Goal: Task Accomplishment & Management: Use online tool/utility

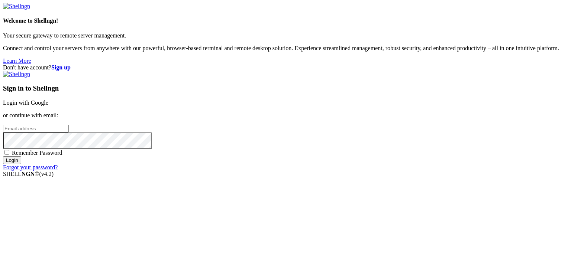
click at [48, 100] on link "Login with Google" at bounding box center [25, 103] width 45 height 6
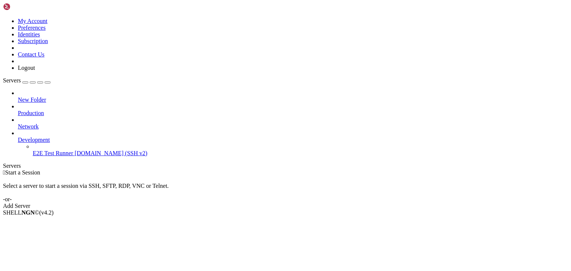
click at [18, 137] on icon at bounding box center [18, 137] width 0 height 0
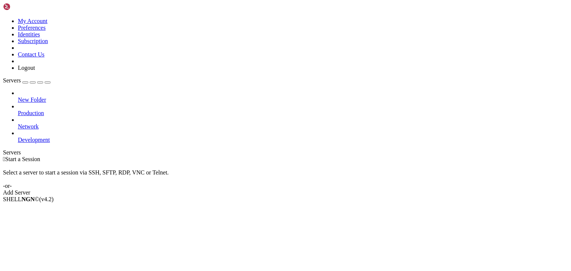
click at [18, 137] on icon at bounding box center [18, 137] width 0 height 0
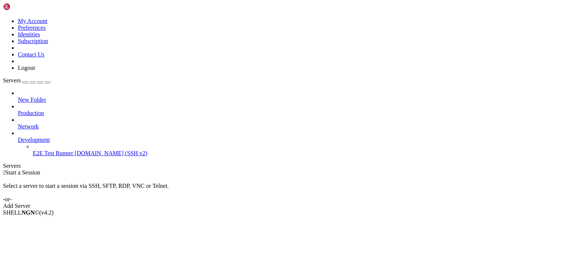
click at [18, 123] on icon at bounding box center [18, 123] width 0 height 0
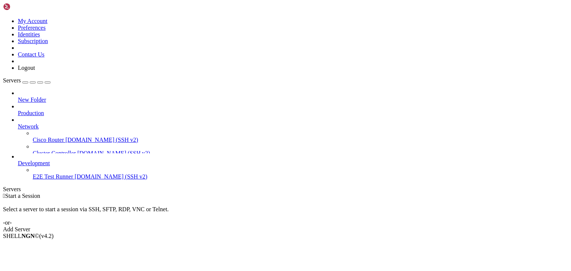
click at [18, 110] on icon at bounding box center [18, 110] width 0 height 0
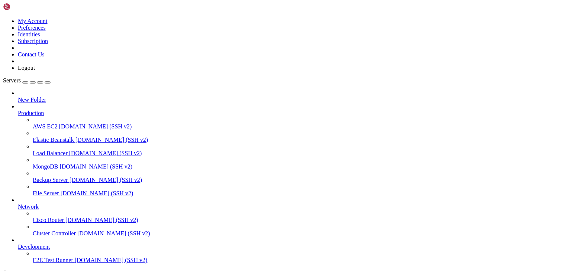
click at [18, 110] on icon at bounding box center [18, 110] width 0 height 0
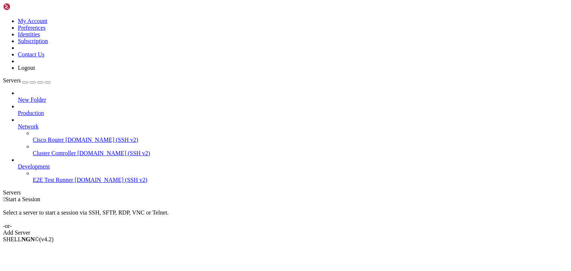
click at [18, 123] on icon at bounding box center [18, 123] width 0 height 0
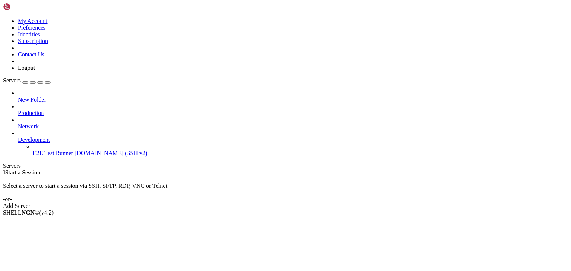
click at [18, 137] on icon at bounding box center [18, 137] width 0 height 0
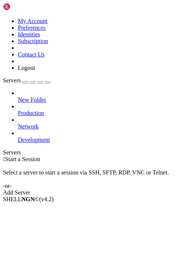
click at [3, 18] on icon at bounding box center [3, 18] width 0 height 0
click at [55, 143] on div "New Folder Production Network Development" at bounding box center [93, 117] width 180 height 54
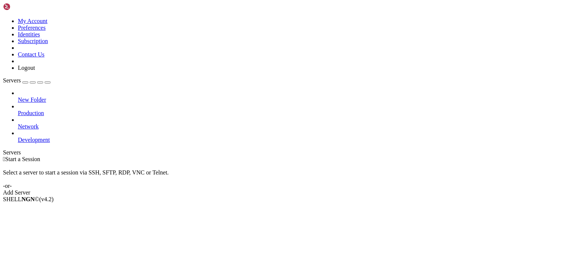
click at [537, 163] on div "Select a server to start a session via SSH, SFTP, RDP, VNC or Telnet. -or-" at bounding box center [285, 176] width 565 height 27
click at [46, 97] on span "New Folder" at bounding box center [32, 100] width 28 height 6
click at [38, 209] on span "Connect" at bounding box center [28, 212] width 20 height 6
click at [554, 156] on div " Start a Session Select a server to start a session via SSH, SFTP, RDP, VNC or…" at bounding box center [285, 176] width 565 height 40
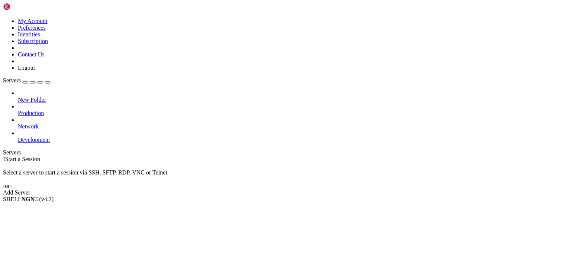
click at [33, 83] on div "button" at bounding box center [33, 83] width 0 height 0
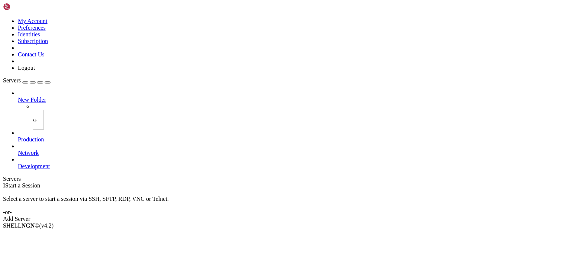
type input "a"
type input "â"
click at [36, 163] on div "Servers New Folder â Production Network Development" at bounding box center [285, 123] width 565 height 93
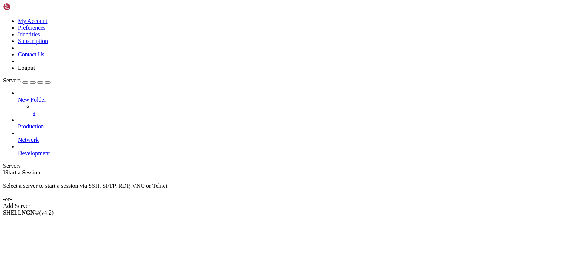
click at [33, 157] on div "New Folder â Production Network Development" at bounding box center [285, 123] width 565 height 67
click at [33, 83] on div "button" at bounding box center [33, 83] width 0 height 0
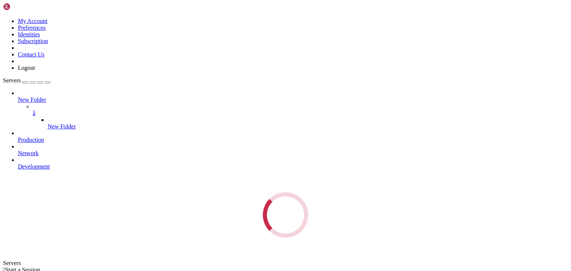
click at [31, 193] on div "Servers New Folder â New Folder Production Network Development Loading..." at bounding box center [285, 157] width 565 height 161
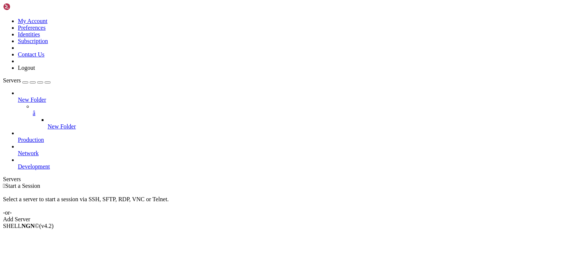
click at [31, 170] on div "New Folder â New Folder Production Network Development" at bounding box center [285, 130] width 565 height 80
click at [48, 123] on span "New Folder" at bounding box center [62, 126] width 28 height 6
click at [46, 97] on span "New Folder" at bounding box center [32, 100] width 28 height 6
click at [18, 97] on icon at bounding box center [18, 97] width 0 height 0
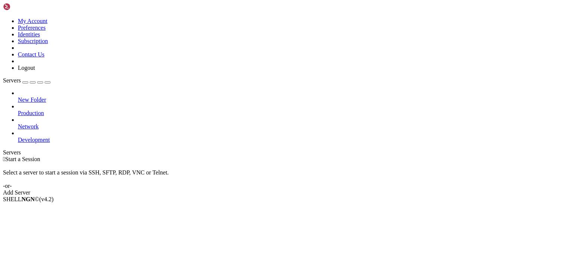
click at [45, 144] on div "New Folder Production Network Development" at bounding box center [285, 117] width 565 height 54
click at [33, 83] on div "button" at bounding box center [33, 83] width 0 height 0
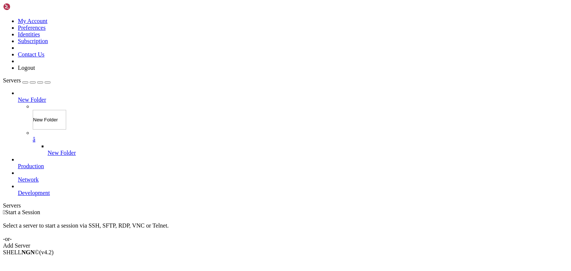
click at [126, 209] on div " Start a Session Select a server to start a session via SSH, SFTP, RDP, VNC or…" at bounding box center [285, 229] width 565 height 40
